Goal: Task Accomplishment & Management: Manage account settings

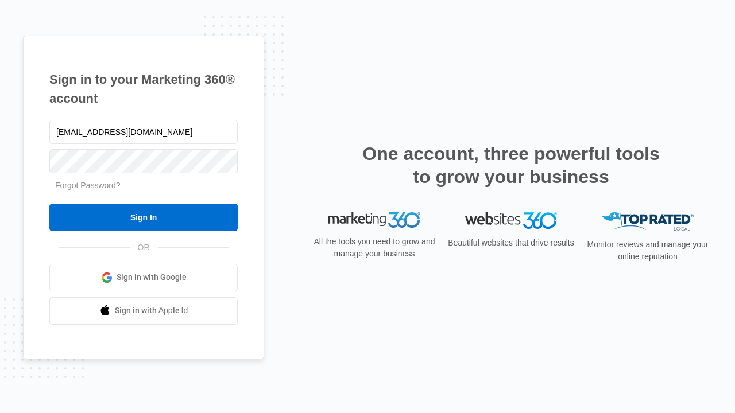
type input "[EMAIL_ADDRESS][DOMAIN_NAME]"
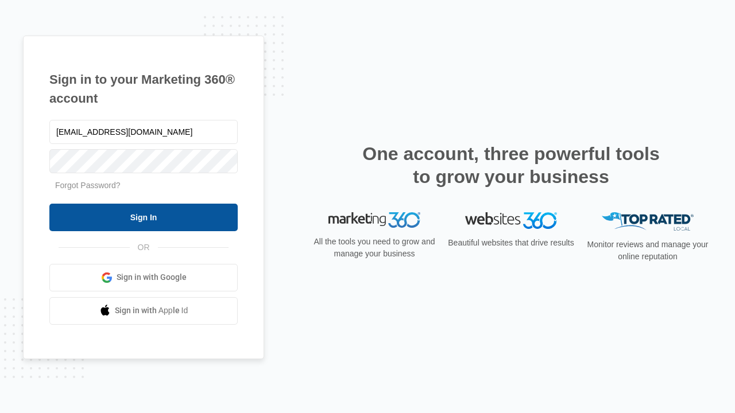
click at [144, 217] on input "Sign In" at bounding box center [143, 218] width 188 height 28
